Goal: Entertainment & Leisure: Consume media (video, audio)

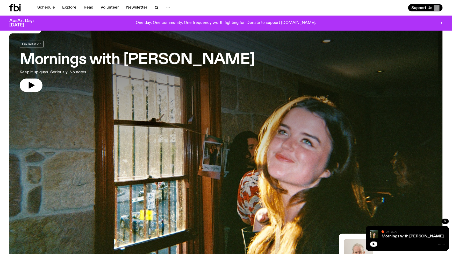
scroll to position [23, 0]
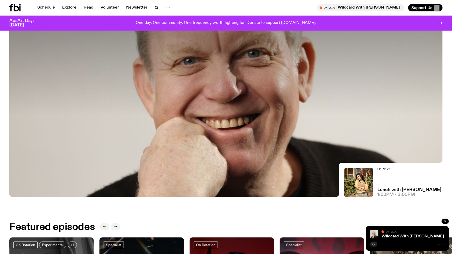
scroll to position [95, 0]
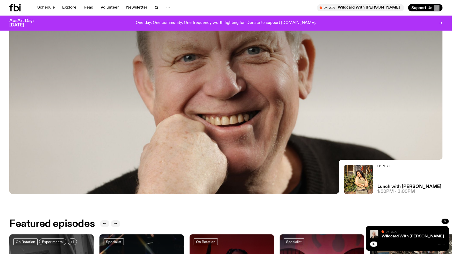
click at [370, 243] on button "button" at bounding box center [373, 243] width 7 height 5
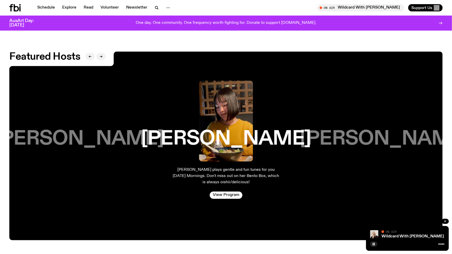
scroll to position [912, 0]
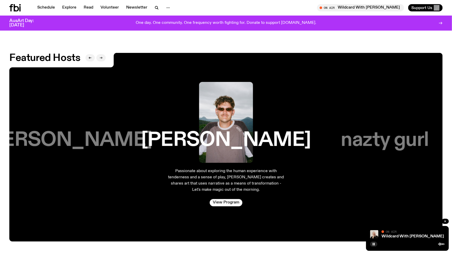
click at [103, 54] on button "button" at bounding box center [100, 57] width 9 height 7
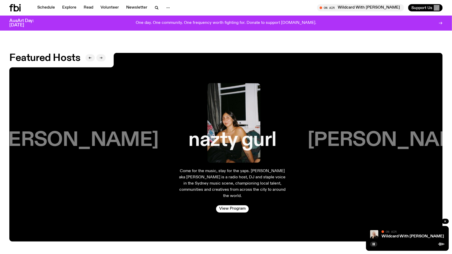
click at [103, 54] on button "button" at bounding box center [100, 57] width 9 height 7
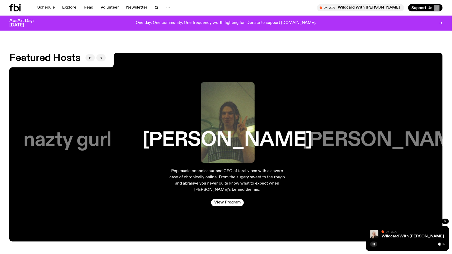
click at [103, 54] on button "button" at bounding box center [100, 57] width 9 height 7
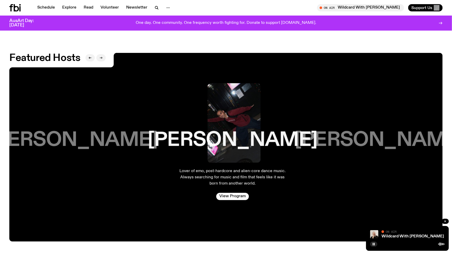
click at [103, 54] on button "button" at bounding box center [100, 57] width 9 height 7
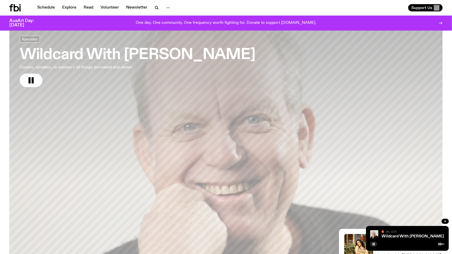
scroll to position [22, 0]
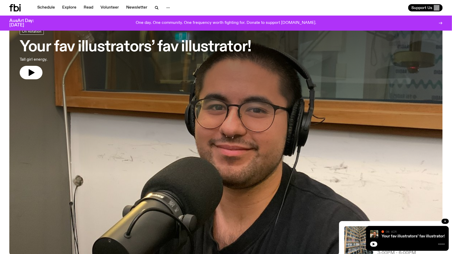
scroll to position [27, 0]
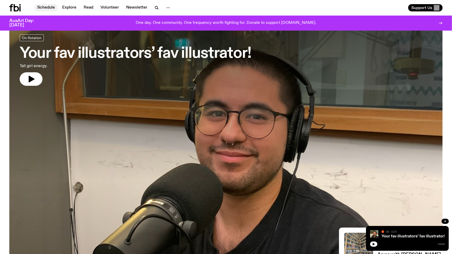
click at [49, 8] on link "Schedule" at bounding box center [46, 7] width 24 height 7
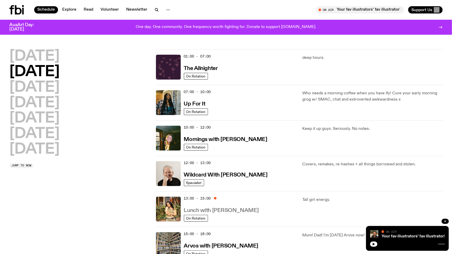
click at [216, 208] on h3 "Lunch with [PERSON_NAME]" at bounding box center [221, 210] width 75 height 5
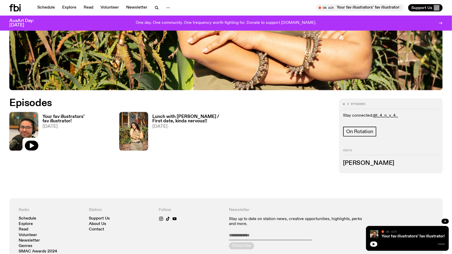
scroll to position [229, 0]
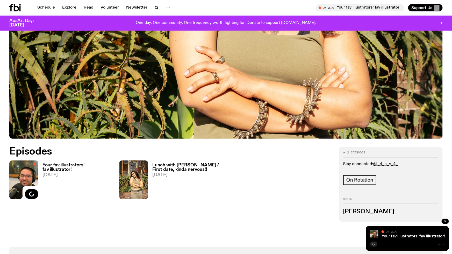
scroll to position [183, 0]
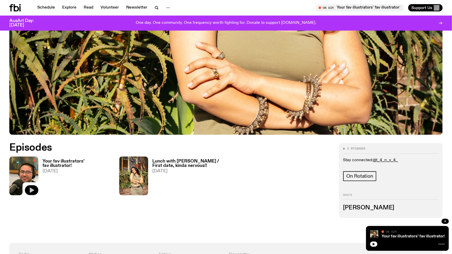
click at [31, 189] on icon "button" at bounding box center [32, 190] width 4 height 5
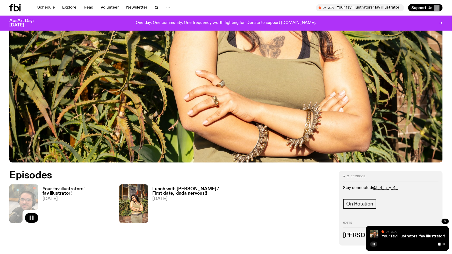
scroll to position [198, 0]
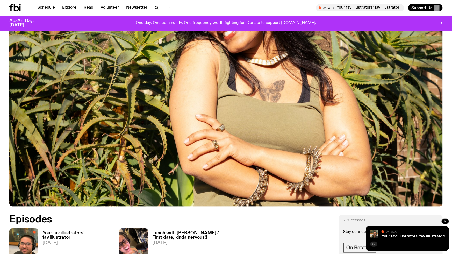
scroll to position [258, 0]
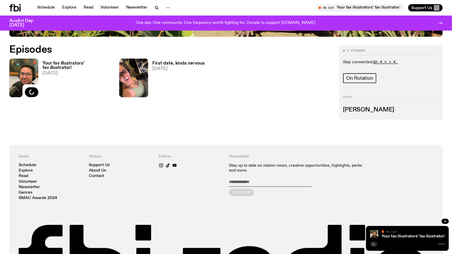
scroll to position [232, 0]
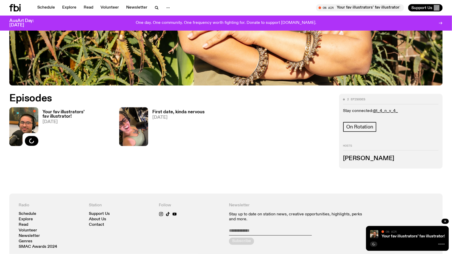
click at [208, 152] on div "Episodes Your fav illustrators’ fav illustrator! 14.10.25 First date, kinda ner…" at bounding box center [171, 131] width 324 height 75
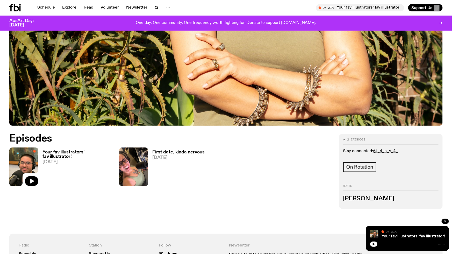
scroll to position [191, 0]
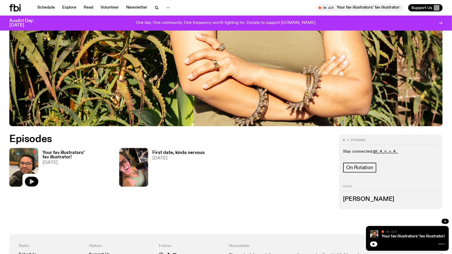
click at [34, 181] on icon "button" at bounding box center [32, 181] width 4 height 5
click at [34, 181] on icon "button" at bounding box center [31, 182] width 6 height 6
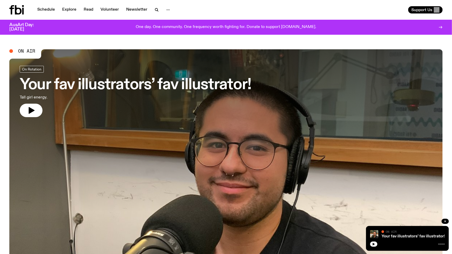
click at [138, 82] on h3 "Your fav illustrators’ fav illustrator!" at bounding box center [136, 85] width 232 height 15
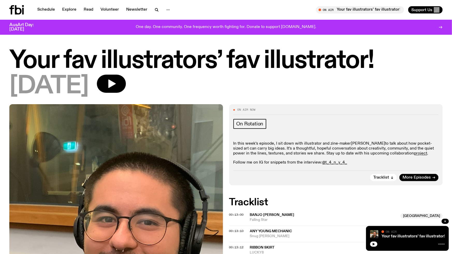
click at [362, 143] on link "[PERSON_NAME]" at bounding box center [368, 143] width 34 height 4
click at [414, 154] on link "project" at bounding box center [420, 153] width 13 height 4
click at [335, 164] on link "@t_4_n_y_4_" at bounding box center [335, 162] width 25 height 4
click at [249, 85] on div "[DATE]" at bounding box center [225, 86] width 433 height 23
click at [408, 176] on span "More Episodes" at bounding box center [417, 178] width 28 height 4
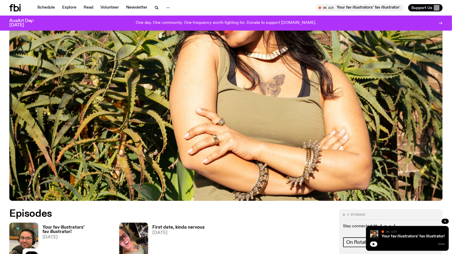
scroll to position [185, 0]
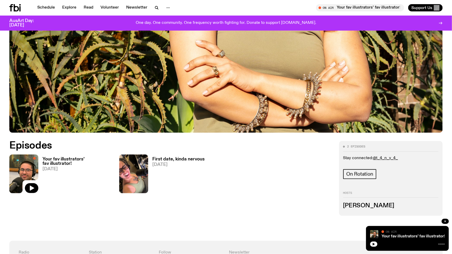
click at [182, 203] on div "Episodes Your fav illustrators’ fav illustrator! 14.10.25 First date, kinda ner…" at bounding box center [171, 178] width 324 height 75
click at [88, 203] on div "Episodes Your fav illustrators’ fav illustrator! 14.10.25 First date, kinda ner…" at bounding box center [171, 178] width 324 height 75
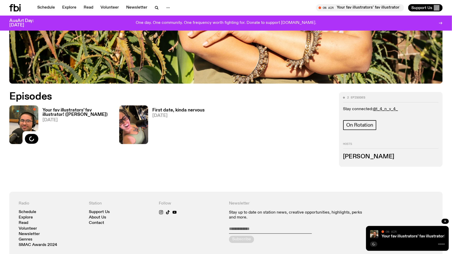
scroll to position [237, 0]
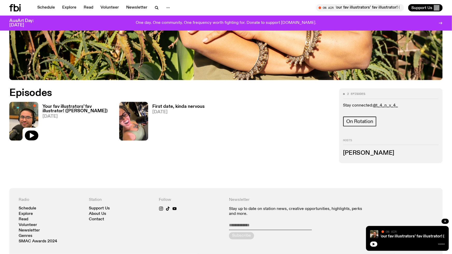
click at [196, 150] on div "Episodes Your fav illustrators’ fav illustrator! ([PERSON_NAME]) [DATE] First d…" at bounding box center [171, 125] width 324 height 75
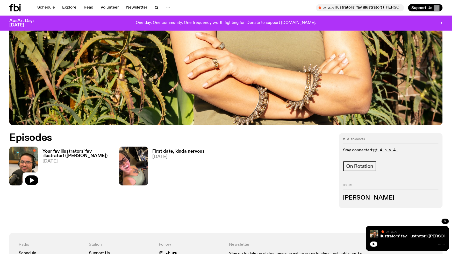
scroll to position [193, 0]
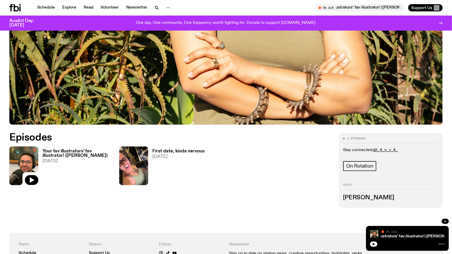
click at [190, 150] on h3 "First date, kinda nervous" at bounding box center [178, 151] width 52 height 4
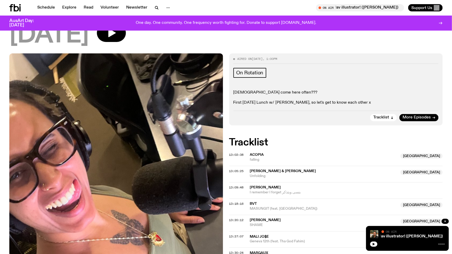
scroll to position [48, 0]
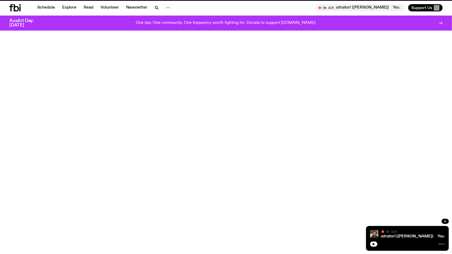
scroll to position [193, 0]
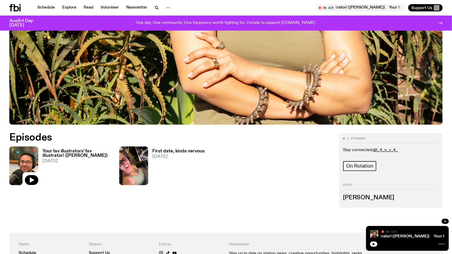
click at [67, 149] on h3 "Your fav illustrators’ fav illustrator! ([PERSON_NAME])" at bounding box center [77, 153] width 70 height 9
